Goal: Complete application form: Complete application form

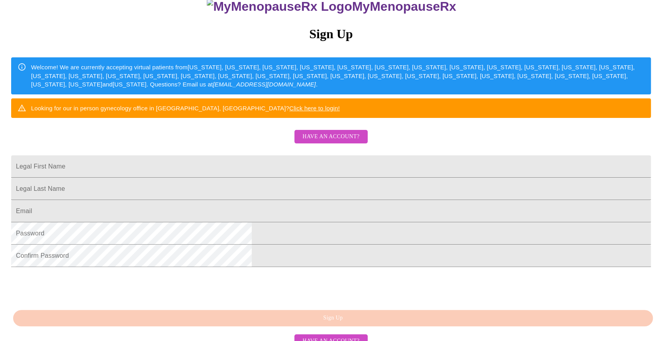
scroll to position [157, 0]
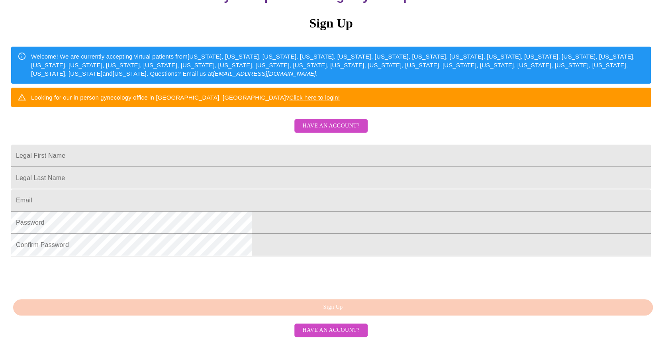
click at [344, 328] on span "Have an account?" at bounding box center [330, 330] width 57 height 10
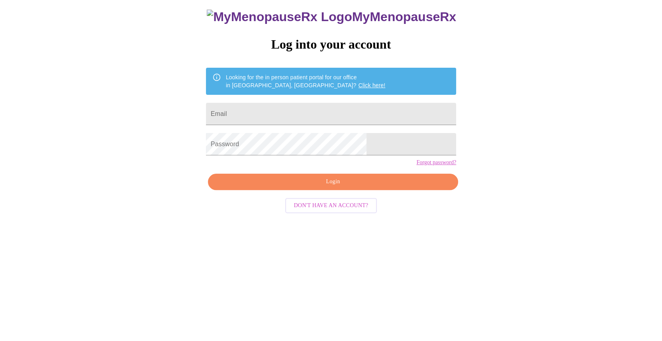
scroll to position [8, 0]
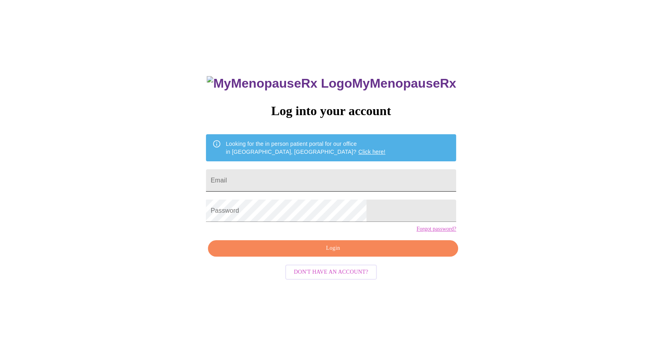
click at [327, 171] on input "Email" at bounding box center [331, 180] width 250 height 22
click at [335, 182] on input "Email" at bounding box center [331, 180] width 250 height 22
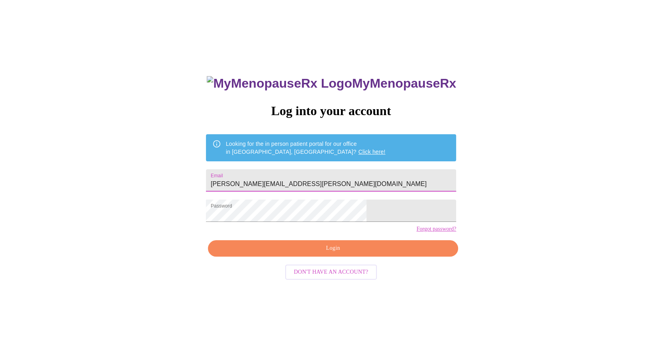
type input "[PERSON_NAME][EMAIL_ADDRESS][PERSON_NAME][DOMAIN_NAME]"
click at [339, 253] on span "Login" at bounding box center [333, 248] width 232 height 10
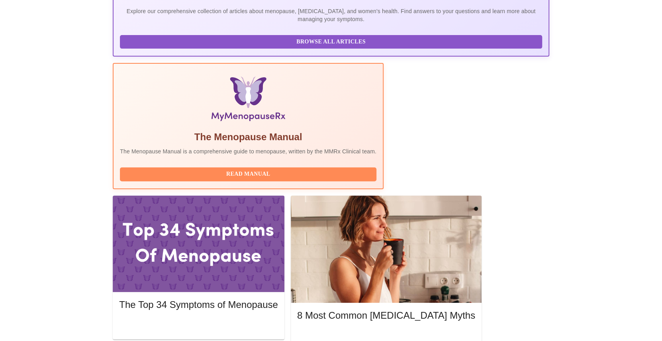
scroll to position [199, 0]
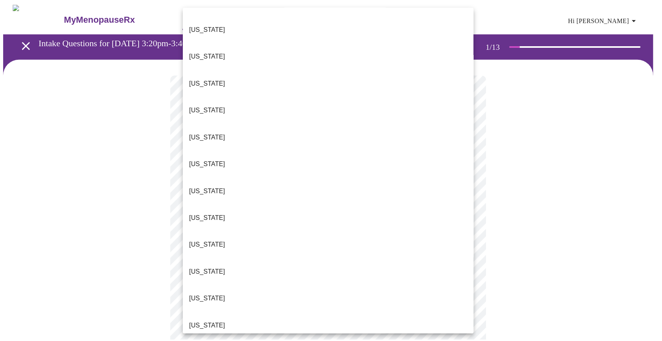
scroll to position [199, 0]
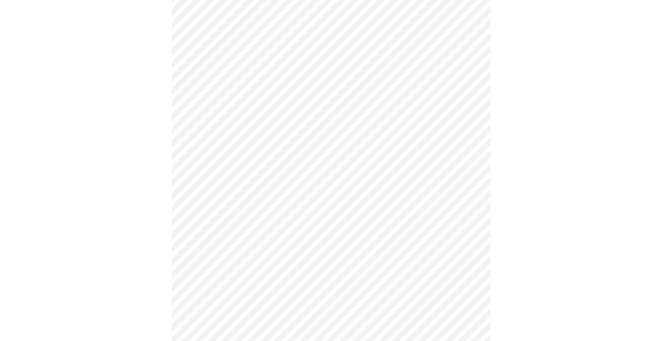
scroll to position [79, 0]
click at [426, 153] on body "MyMenopauseRx Appointments Messaging Labs Uploads Medications Community Refer a…" at bounding box center [331, 285] width 656 height 722
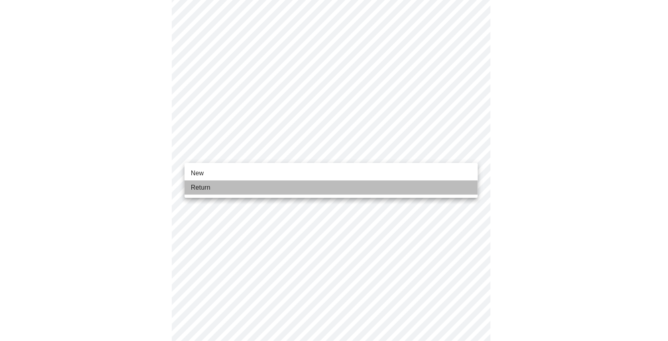
click at [384, 186] on li "Return" at bounding box center [330, 187] width 293 height 14
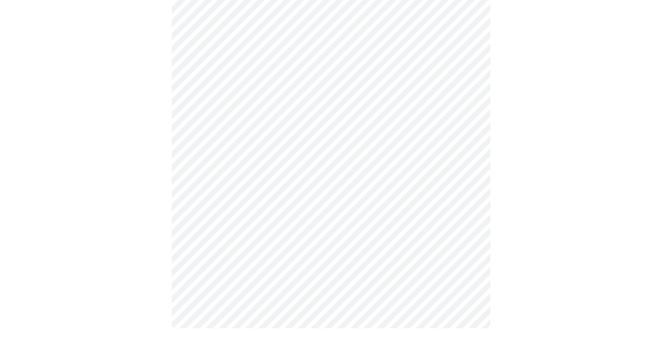
scroll to position [0, 0]
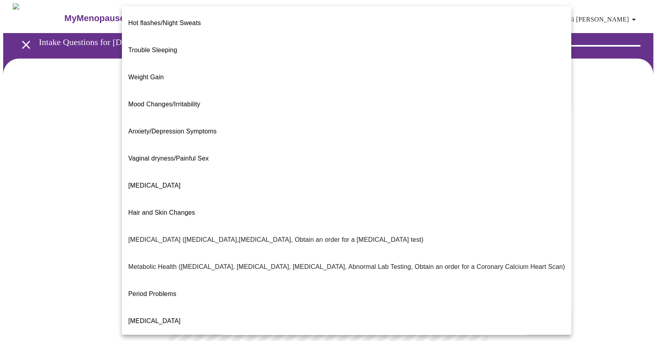
click at [447, 160] on body "MyMenopauseRx Appointments Messaging Labs Uploads Medications Community Refer a…" at bounding box center [331, 242] width 656 height 478
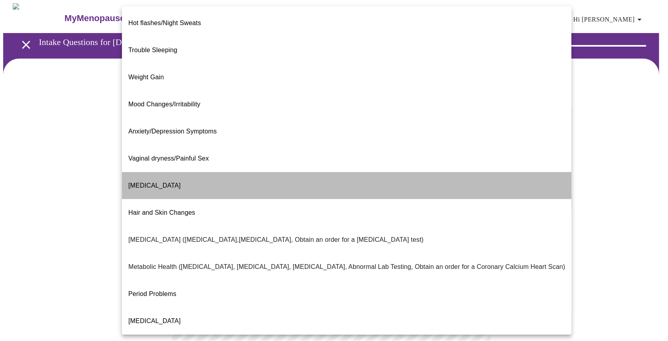
click at [436, 172] on li "[MEDICAL_DATA]" at bounding box center [346, 185] width 449 height 27
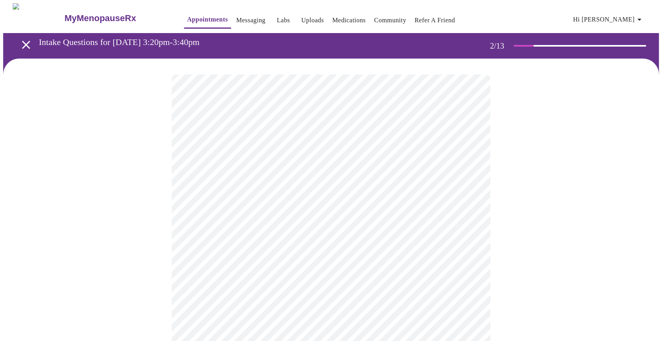
click at [430, 246] on body "MyMenopauseRx Appointments Messaging Labs Uploads Medications Community Refer a…" at bounding box center [331, 240] width 656 height 474
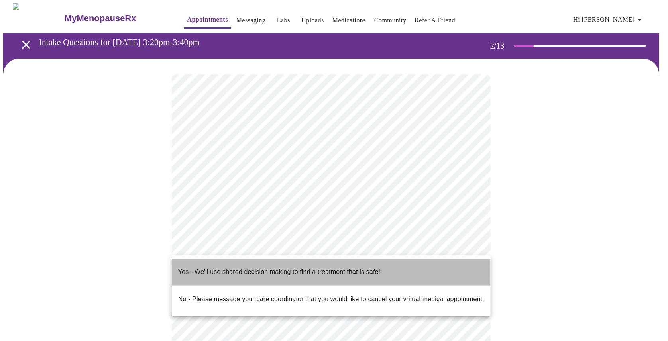
click at [412, 263] on li "Yes - We'll use shared decision making to find a treatment that is safe!" at bounding box center [331, 272] width 319 height 27
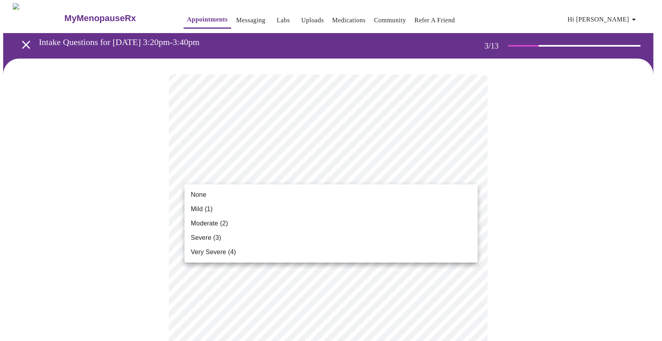
click at [387, 208] on li "Mild (1)" at bounding box center [330, 209] width 293 height 14
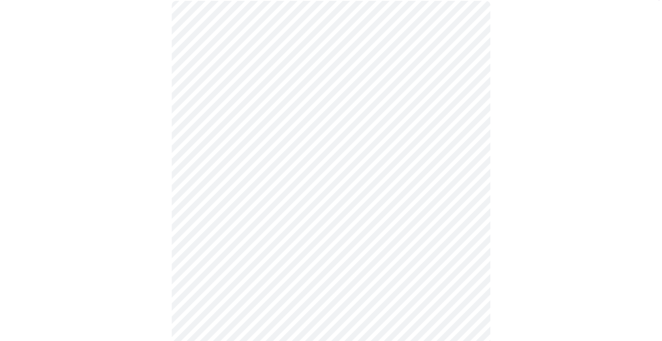
scroll to position [79, 0]
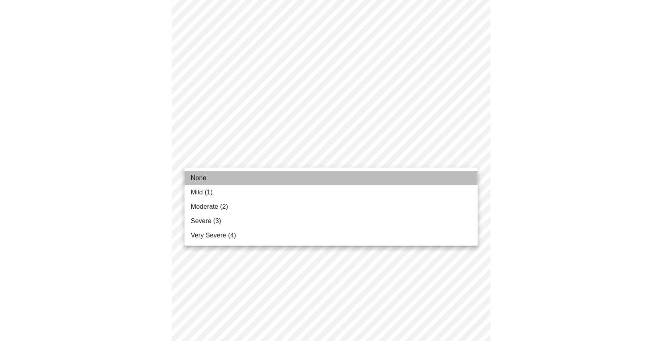
click at [391, 176] on li "None" at bounding box center [330, 178] width 293 height 14
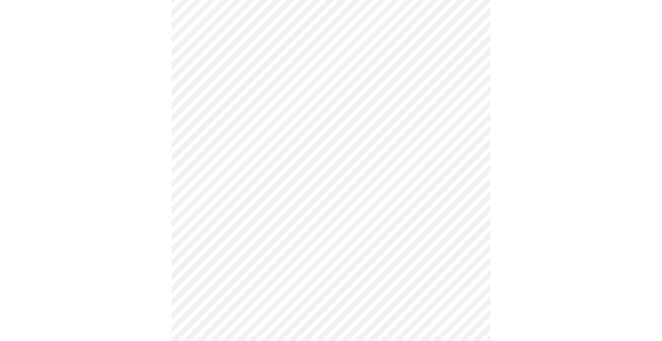
scroll to position [199, 0]
click at [418, 102] on body "MyMenopauseRx Appointments Messaging Labs Uploads Medications Community Refer a…" at bounding box center [333, 322] width 661 height 1036
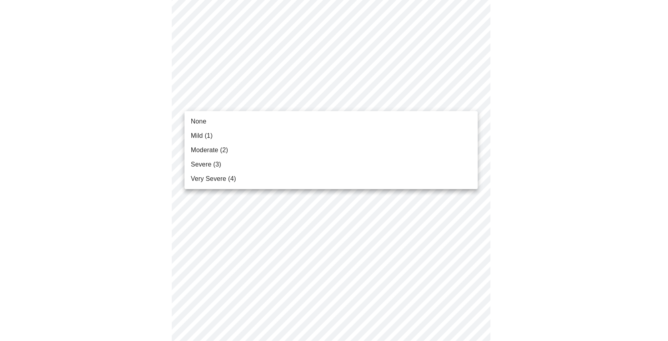
click at [405, 131] on li "Mild (1)" at bounding box center [330, 136] width 293 height 14
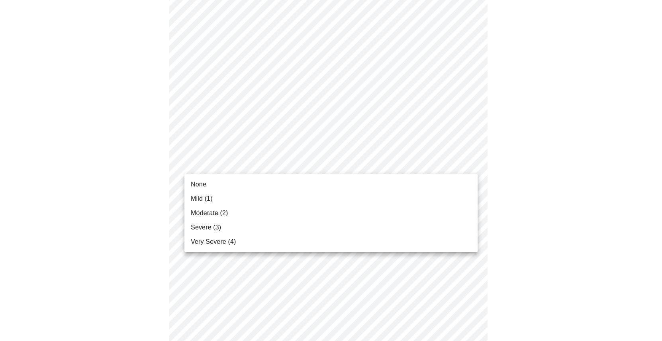
click at [359, 165] on body "MyMenopauseRx Appointments Messaging Labs Uploads Medications Community Refer a…" at bounding box center [331, 317] width 656 height 1026
click at [359, 180] on li "None" at bounding box center [330, 184] width 293 height 14
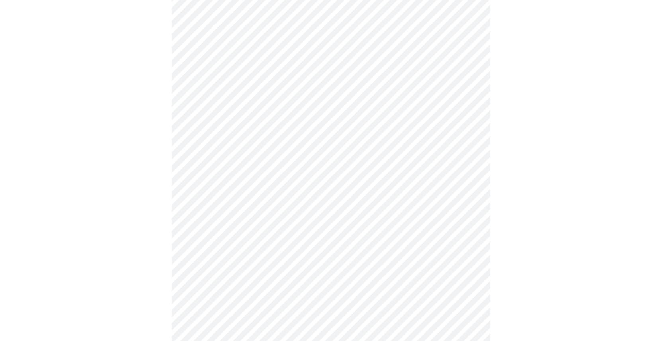
scroll to position [278, 0]
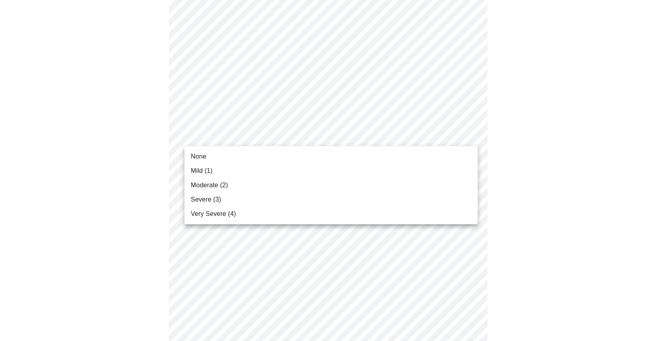
click at [384, 139] on body "MyMenopauseRx Appointments Messaging Labs Uploads Medications Community Refer a…" at bounding box center [331, 232] width 656 height 1014
click at [375, 157] on li "None" at bounding box center [330, 156] width 293 height 14
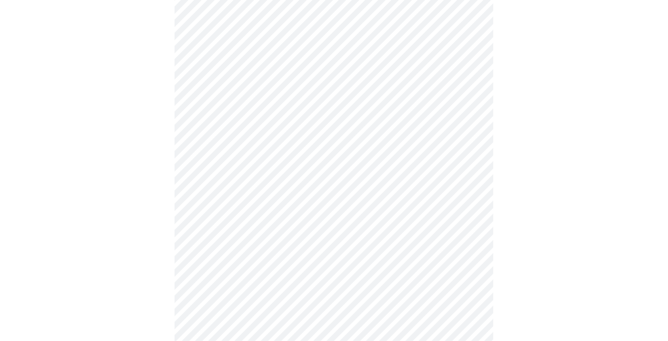
click at [370, 190] on body "MyMenopauseRx Appointments Messaging Labs Uploads Medications Community Refer a…" at bounding box center [333, 226] width 661 height 1003
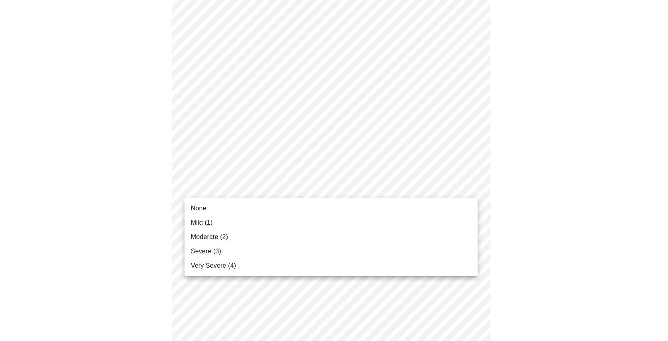
click at [369, 206] on li "None" at bounding box center [330, 208] width 293 height 14
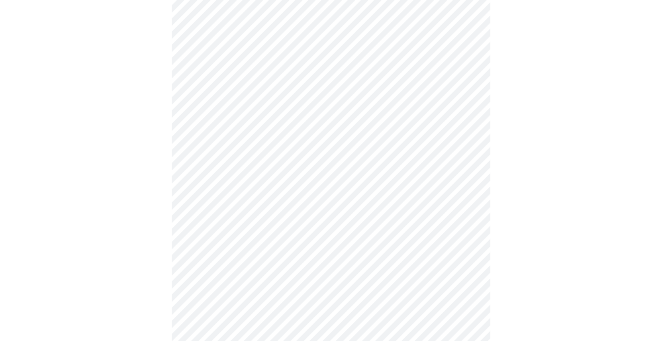
scroll to position [398, 0]
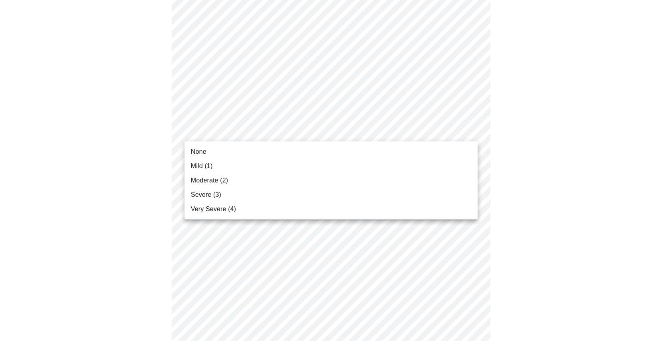
click at [415, 131] on body "MyMenopauseRx Appointments Messaging Labs Uploads Medications Community Refer a…" at bounding box center [333, 101] width 661 height 992
click at [399, 168] on li "Mild (1)" at bounding box center [330, 166] width 293 height 14
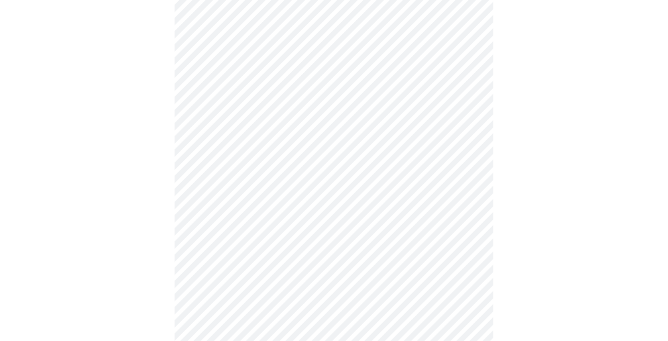
click at [390, 191] on body "MyMenopauseRx Appointments Messaging Labs Uploads Medications Community Refer a…" at bounding box center [333, 95] width 661 height 981
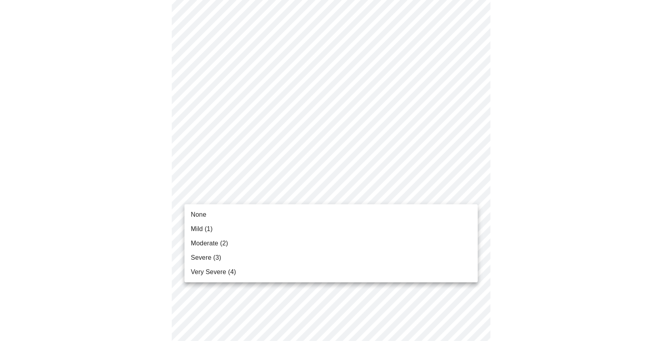
click at [379, 241] on li "Moderate (2)" at bounding box center [330, 243] width 293 height 14
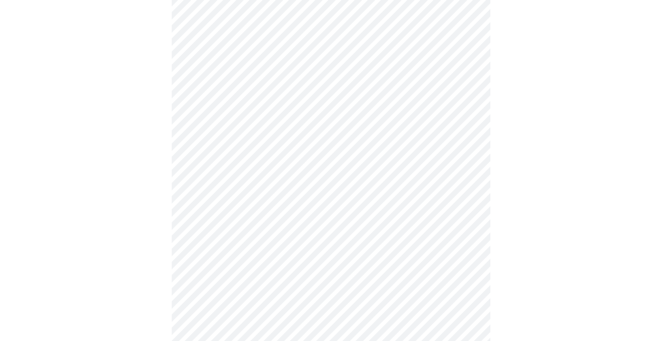
scroll to position [557, 0]
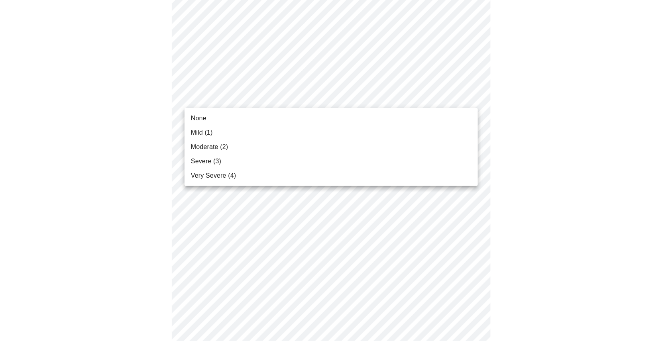
click at [401, 120] on li "None" at bounding box center [330, 118] width 293 height 14
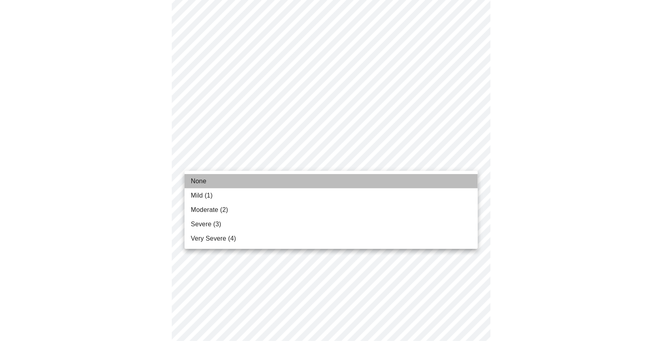
click at [357, 179] on li "None" at bounding box center [330, 181] width 293 height 14
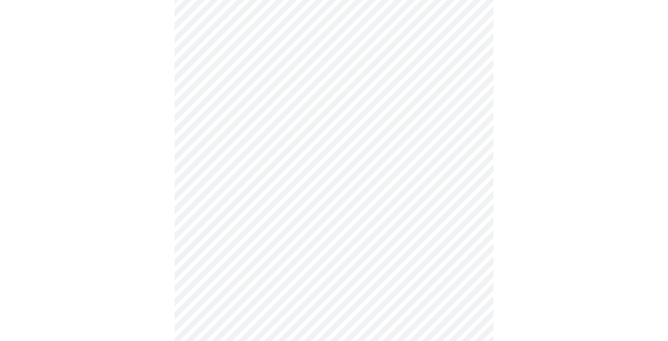
scroll to position [597, 0]
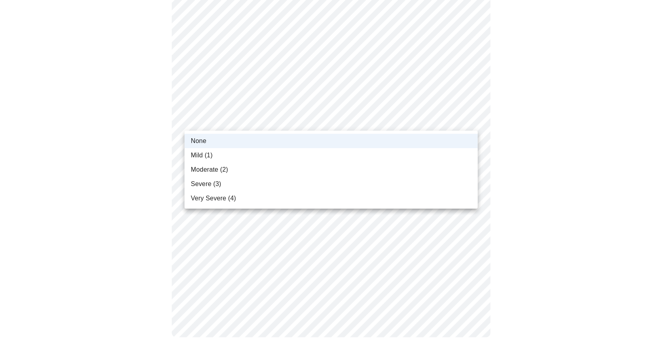
click at [393, 159] on li "Mild (1)" at bounding box center [330, 155] width 293 height 14
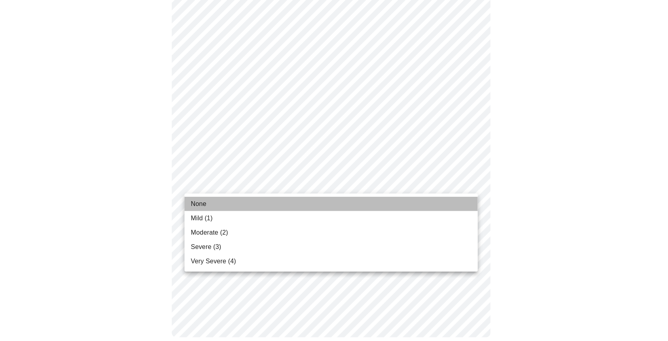
click at [369, 206] on li "None" at bounding box center [330, 204] width 293 height 14
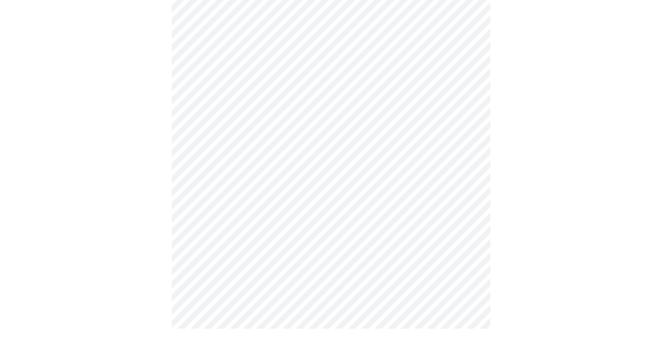
scroll to position [0, 0]
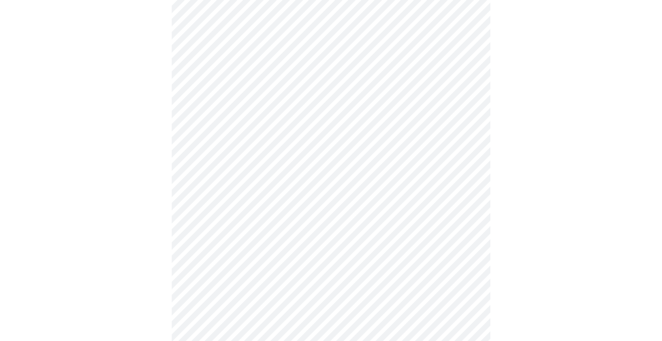
scroll to position [398, 0]
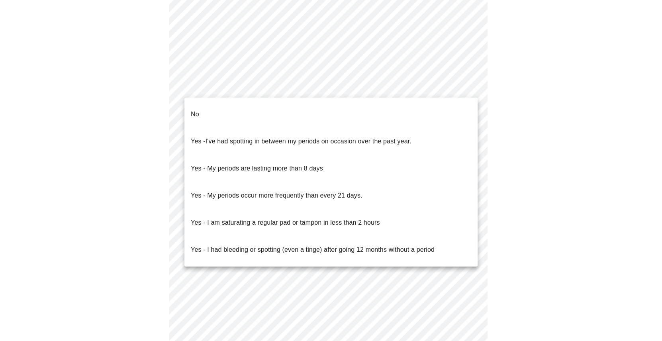
click at [417, 110] on li "No" at bounding box center [330, 114] width 293 height 27
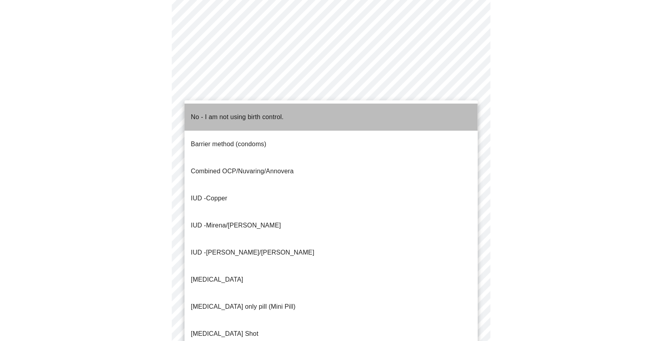
click at [364, 117] on li "No - I am not using birth control." at bounding box center [330, 117] width 293 height 27
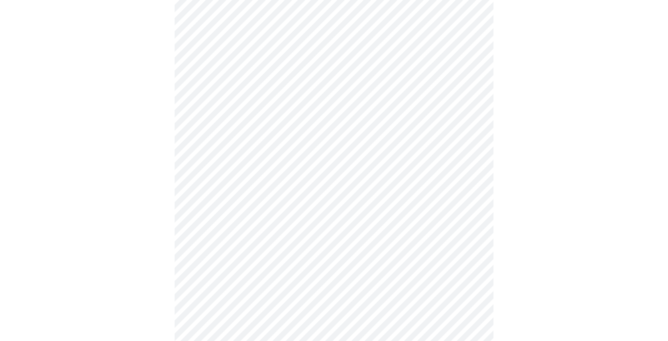
scroll to position [435, 0]
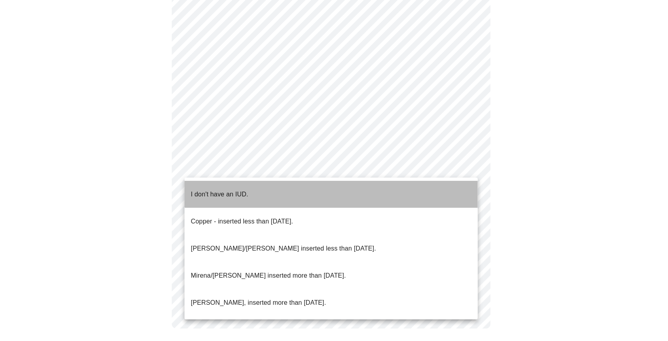
click at [343, 186] on li "I don't have an IUD." at bounding box center [330, 194] width 293 height 27
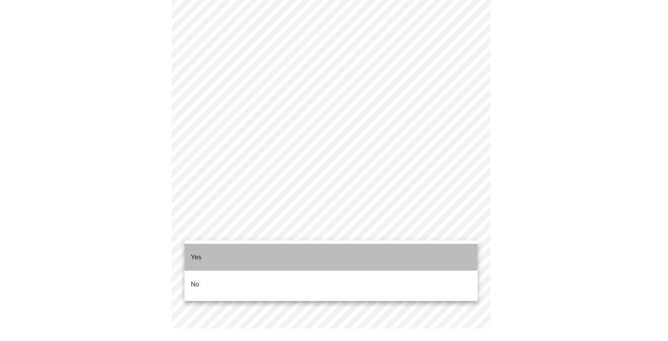
click at [303, 244] on li "Yes" at bounding box center [330, 257] width 293 height 27
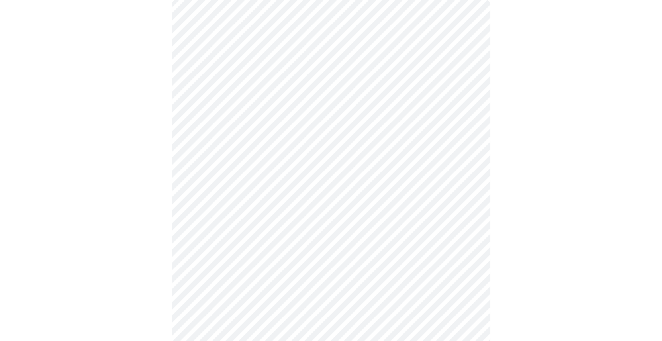
scroll to position [119, 0]
click at [352, 158] on body "MyMenopauseRx Appointments Messaging Labs Uploads Medications Community Refer a…" at bounding box center [331, 178] width 656 height 588
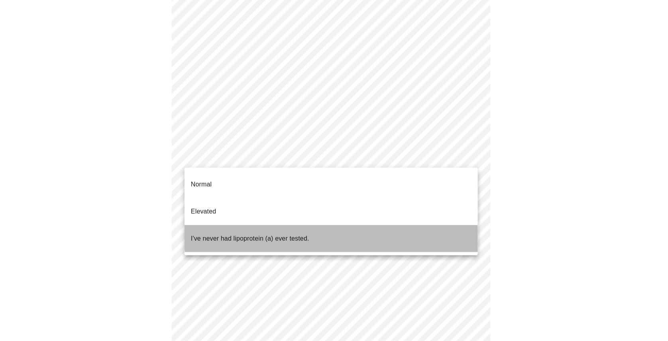
click at [341, 225] on li "I've never had lipoprotein (a) ever tested." at bounding box center [330, 238] width 293 height 27
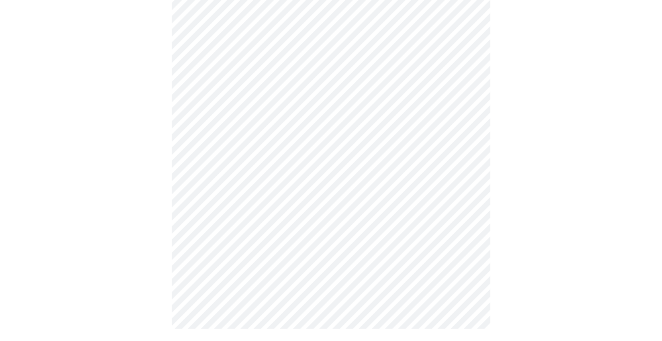
scroll to position [0, 0]
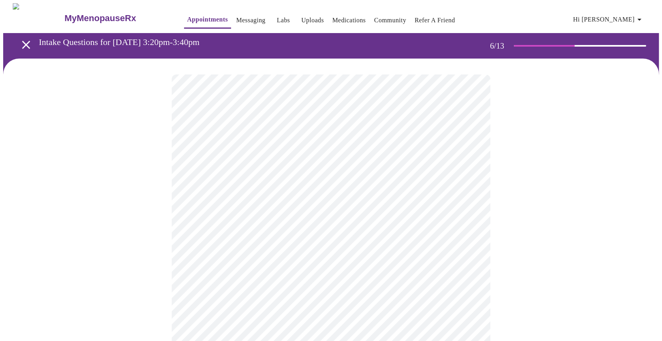
click at [553, 192] on div at bounding box center [331, 241] width 656 height 365
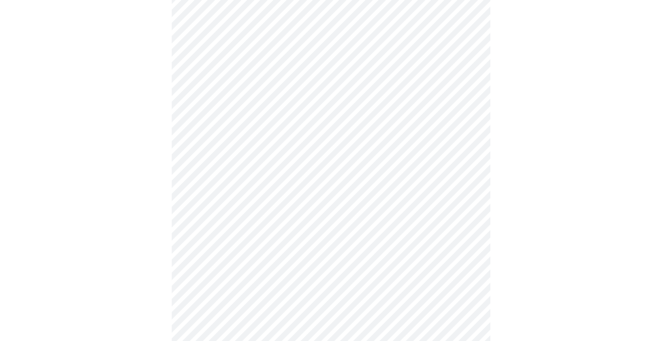
scroll to position [2071, 0]
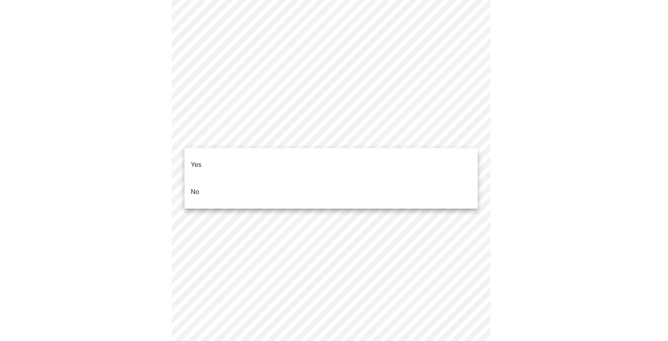
click at [386, 178] on li "No" at bounding box center [330, 191] width 293 height 27
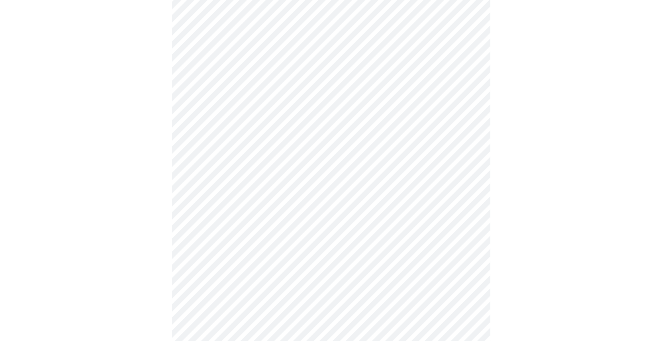
scroll to position [419, 0]
